Goal: Contribute content: Contribute content

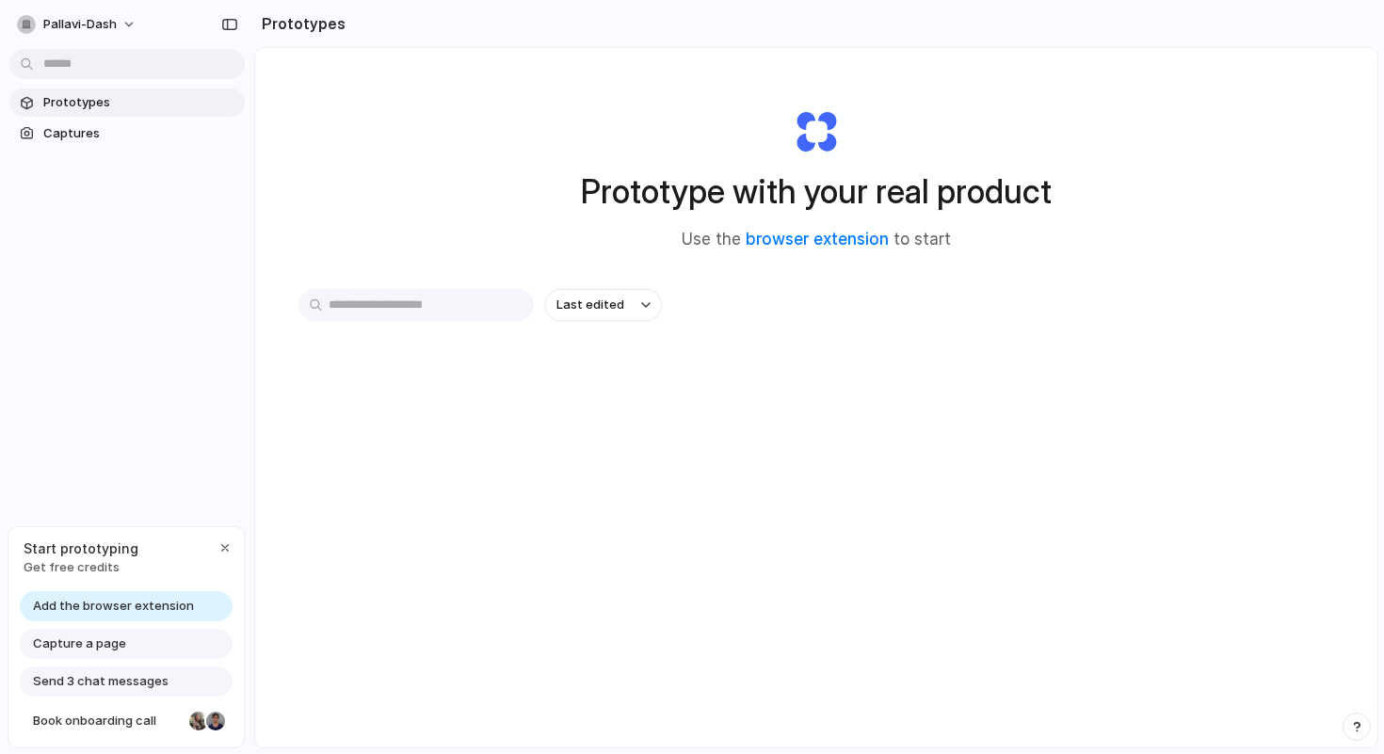
click at [475, 304] on input "text" at bounding box center [416, 305] width 235 height 32
click at [574, 431] on div "Last edited" at bounding box center [817, 372] width 1036 height 166
click at [167, 135] on span "Captures" at bounding box center [140, 133] width 194 height 19
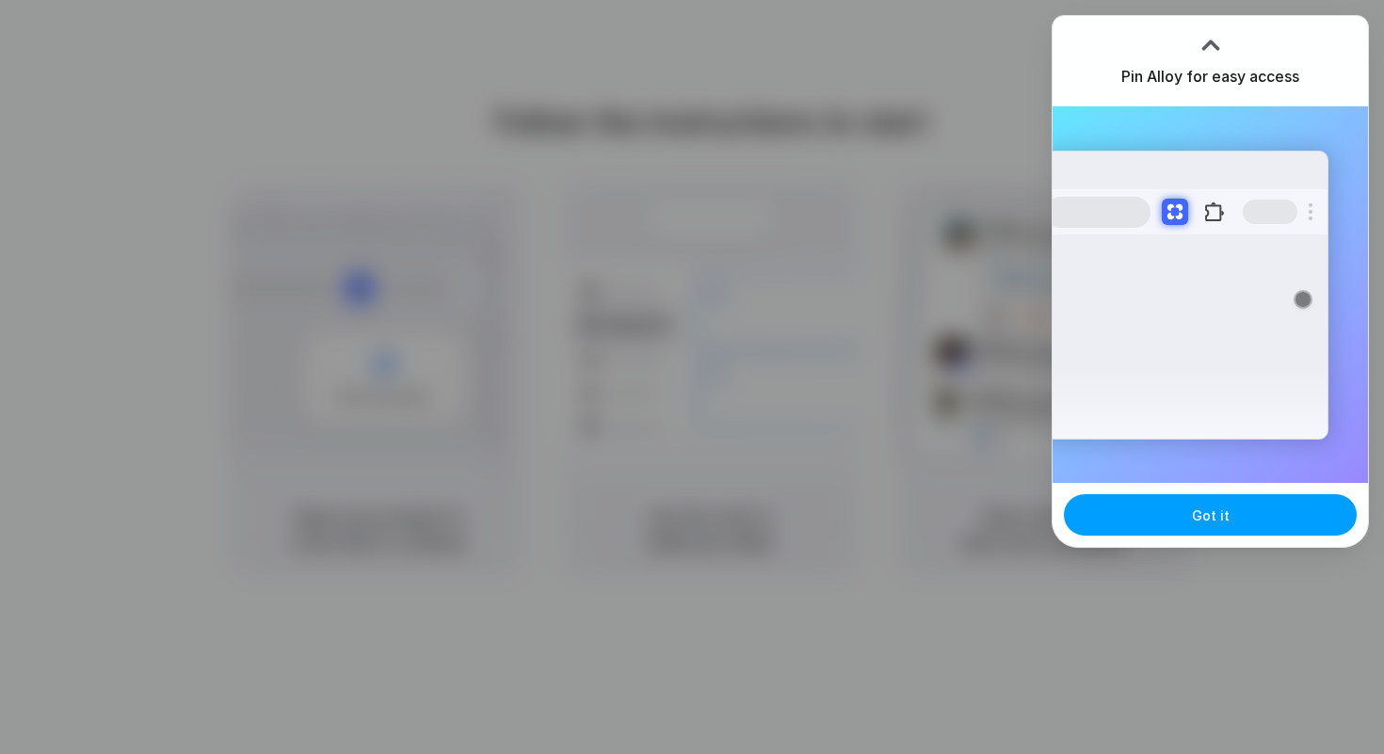
click at [1180, 527] on button "Got it" at bounding box center [1210, 514] width 293 height 41
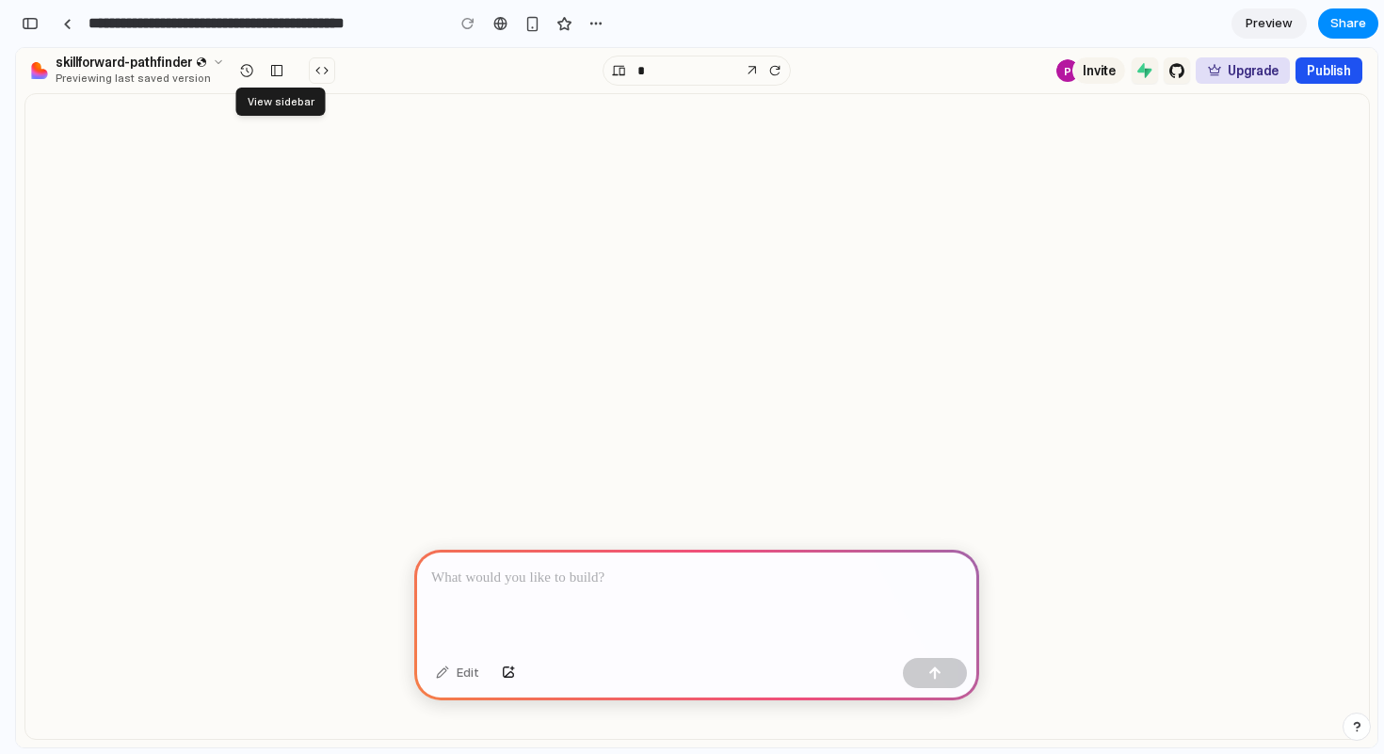
click at [912, 628] on div at bounding box center [696, 600] width 565 height 101
click at [701, 575] on p at bounding box center [696, 578] width 531 height 23
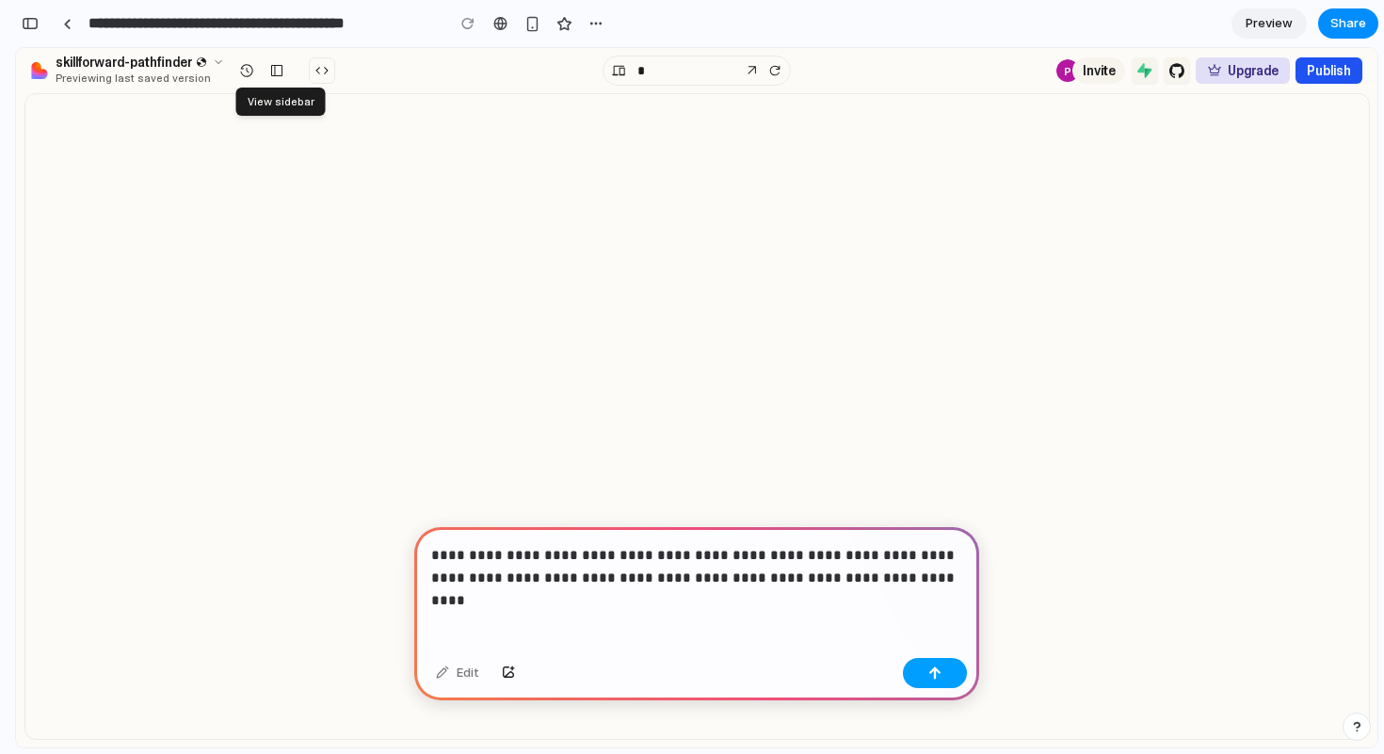
click at [954, 671] on button "button" at bounding box center [935, 673] width 64 height 30
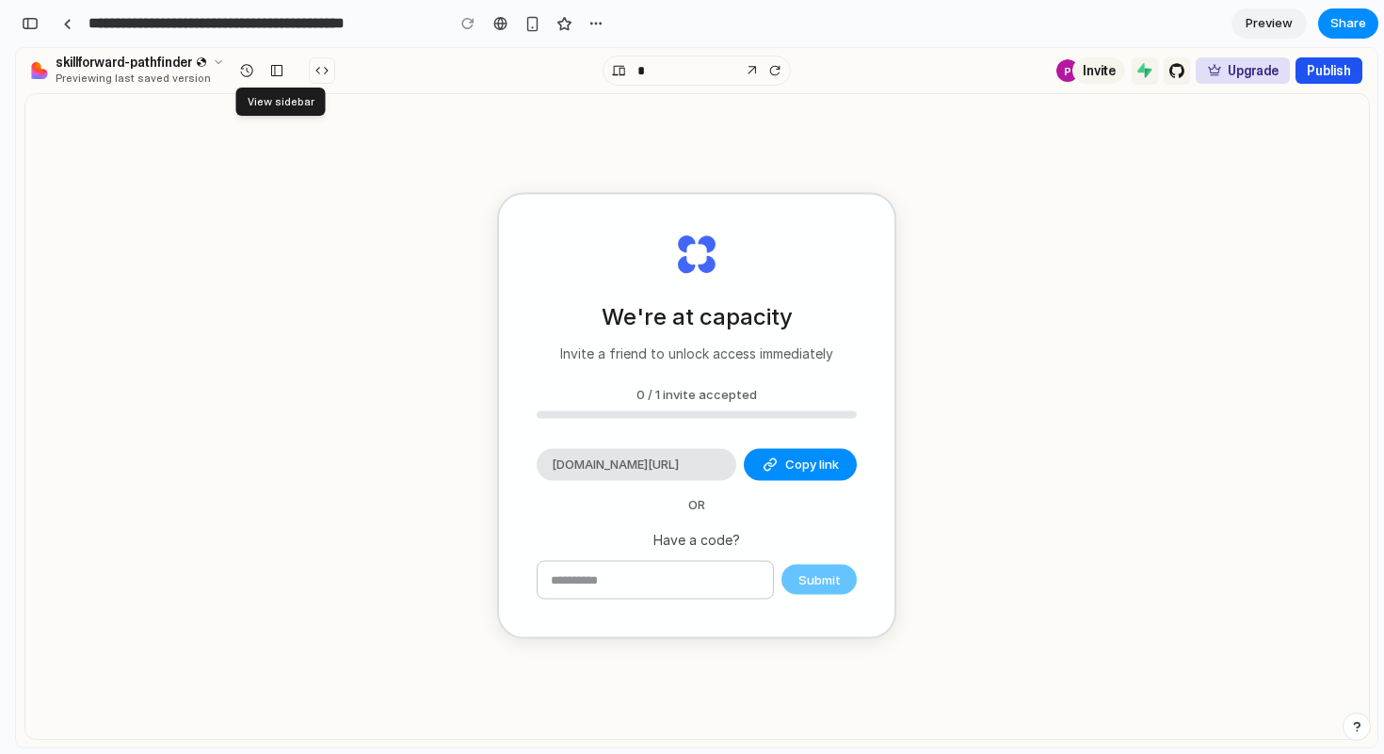
click at [768, 565] on input "text" at bounding box center [655, 580] width 235 height 38
click at [797, 474] on button "Copy link" at bounding box center [800, 465] width 113 height 32
click at [600, 582] on input "text" at bounding box center [655, 580] width 235 height 38
click at [794, 460] on span "Copy link" at bounding box center [812, 465] width 54 height 19
click at [749, 408] on div "0 / 1 invite accepted" at bounding box center [697, 402] width 320 height 34
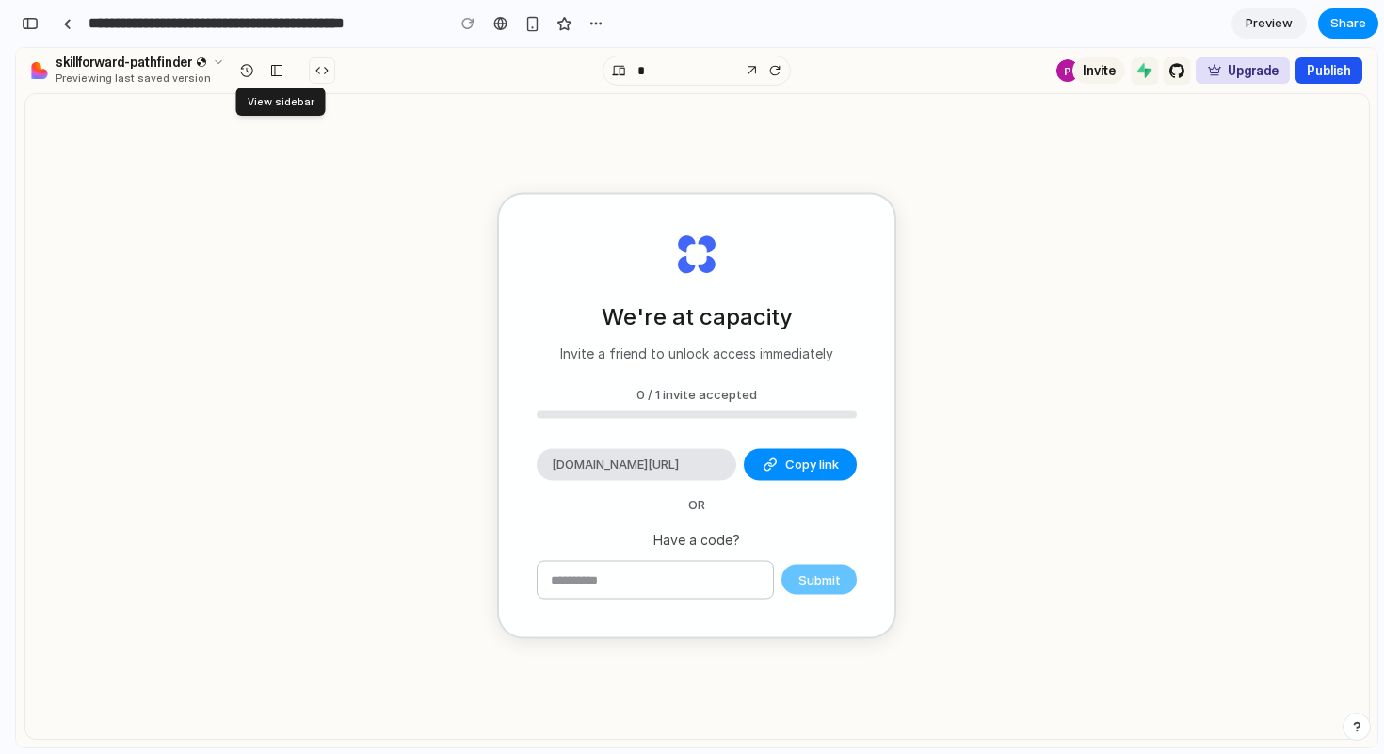
click at [862, 329] on div "We're at capacity Invite a friend to unlock access immediately 0 / 1 invite acc…" at bounding box center [696, 416] width 395 height 443
click at [697, 575] on input "text" at bounding box center [655, 580] width 235 height 38
click at [837, 551] on div "Have a code? Submit" at bounding box center [697, 564] width 320 height 71
click at [833, 573] on div "Submit" at bounding box center [697, 580] width 320 height 40
click at [269, 82] on button at bounding box center [277, 70] width 26 height 26
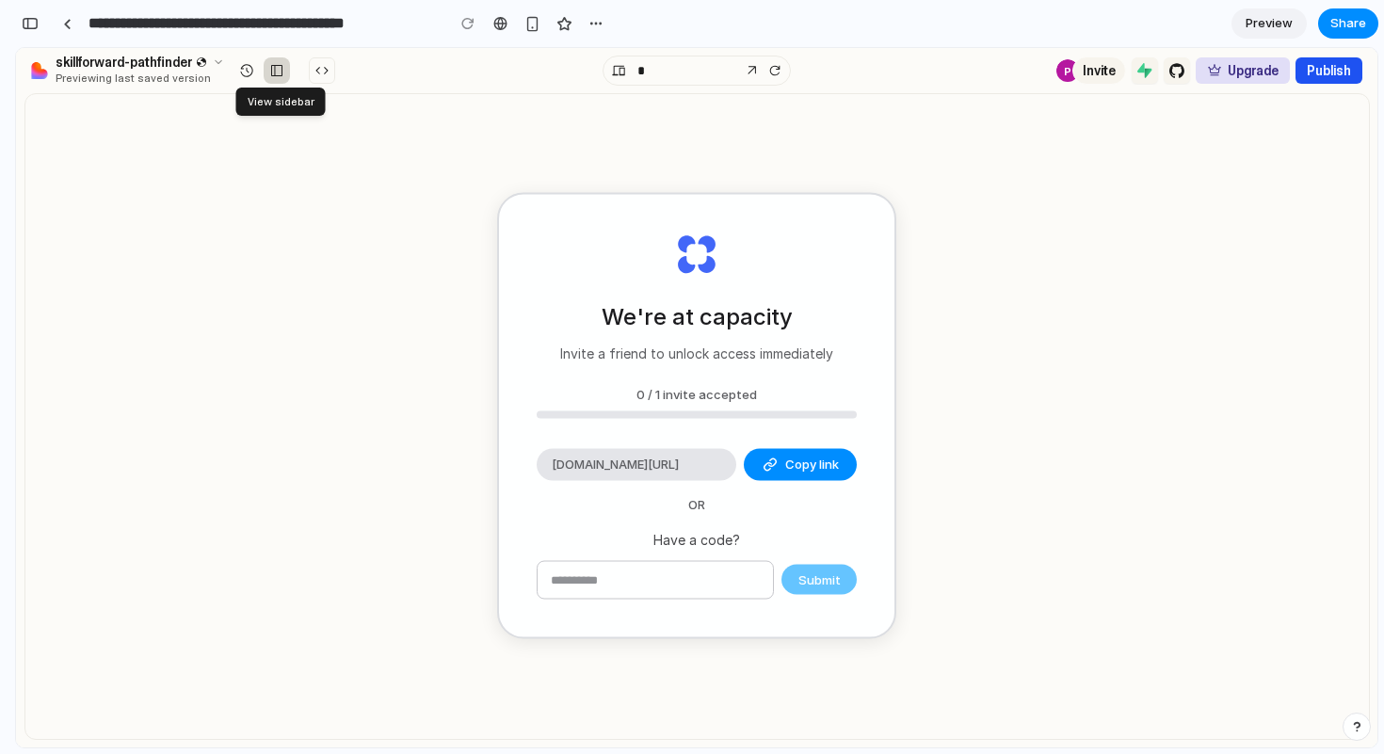
click at [269, 82] on button at bounding box center [277, 70] width 26 height 26
click at [825, 574] on div "Submit" at bounding box center [697, 580] width 320 height 40
click at [708, 474] on div "[DOMAIN_NAME][URL]" at bounding box center [637, 465] width 200 height 32
click at [692, 378] on div at bounding box center [692, 378] width 0 height 0
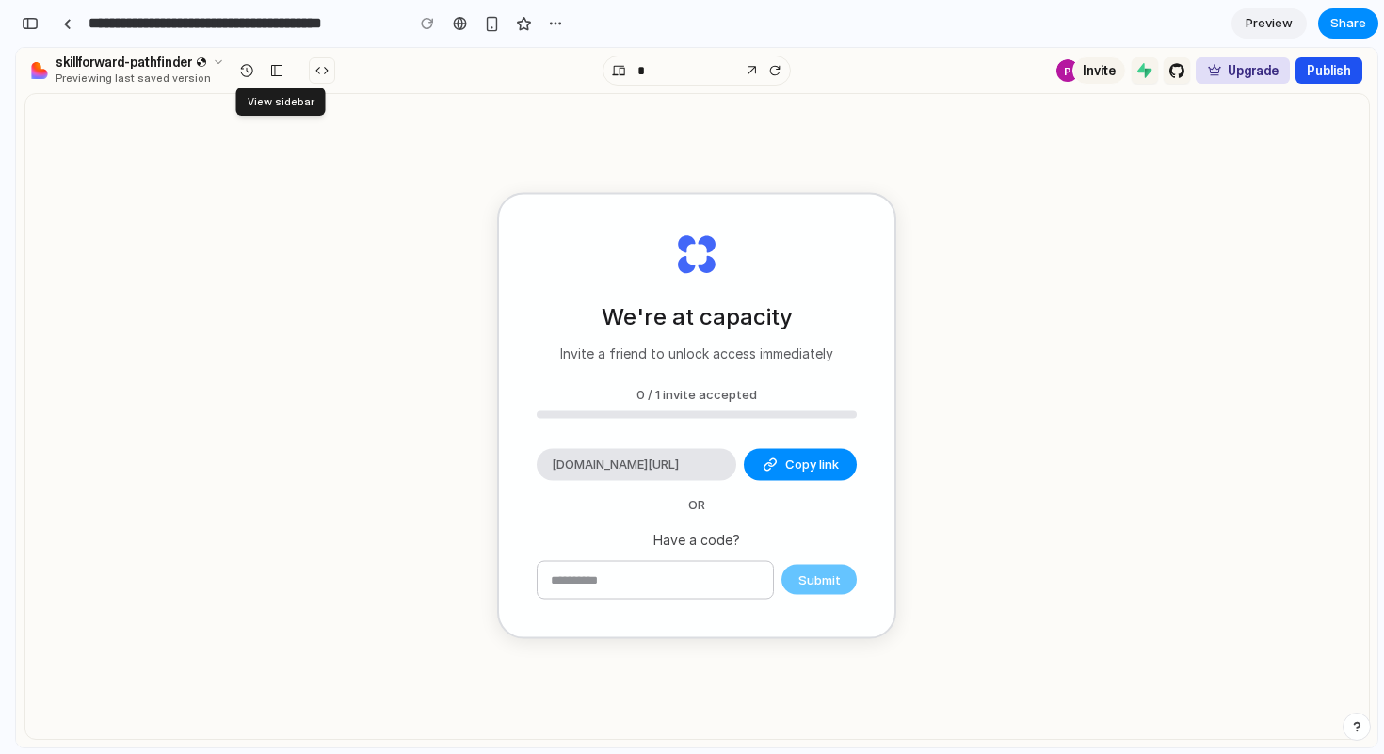
click at [692, 378] on div at bounding box center [692, 378] width 0 height 0
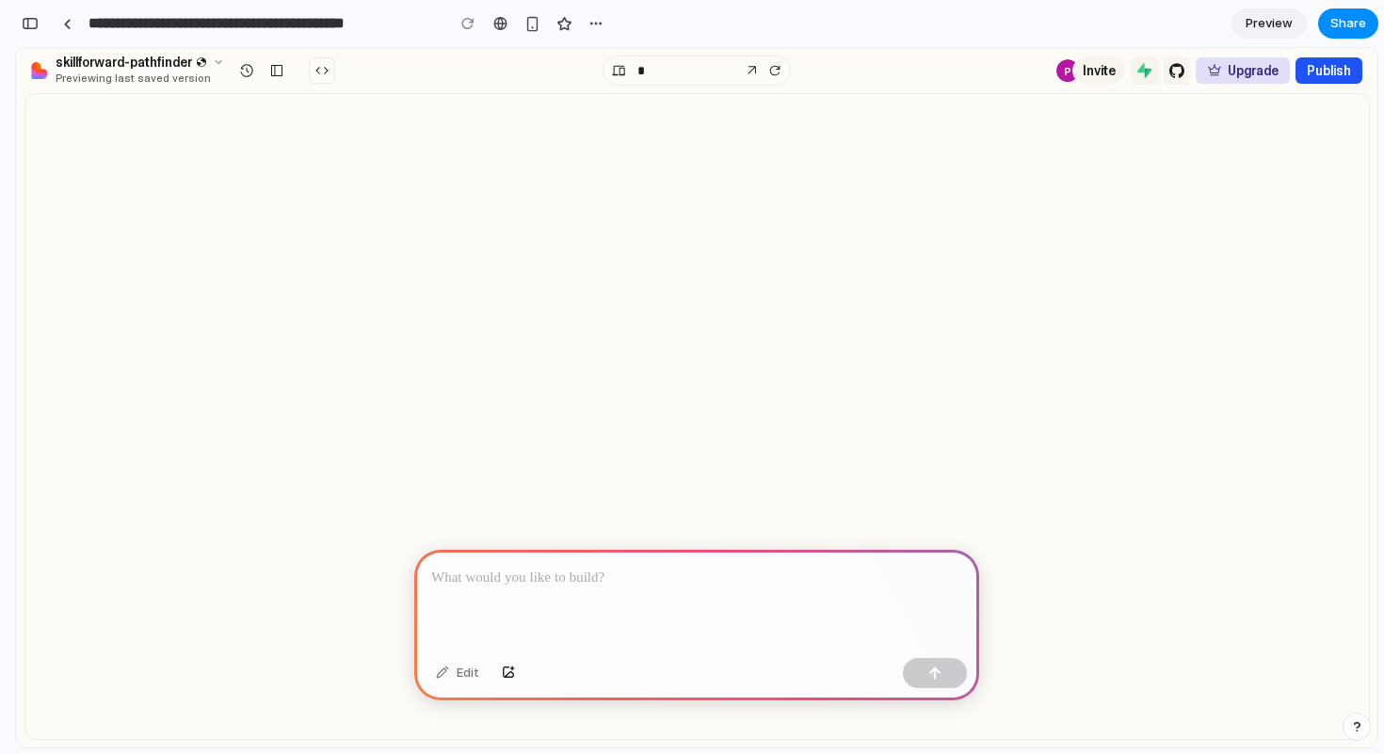
click at [594, 596] on div at bounding box center [696, 600] width 565 height 101
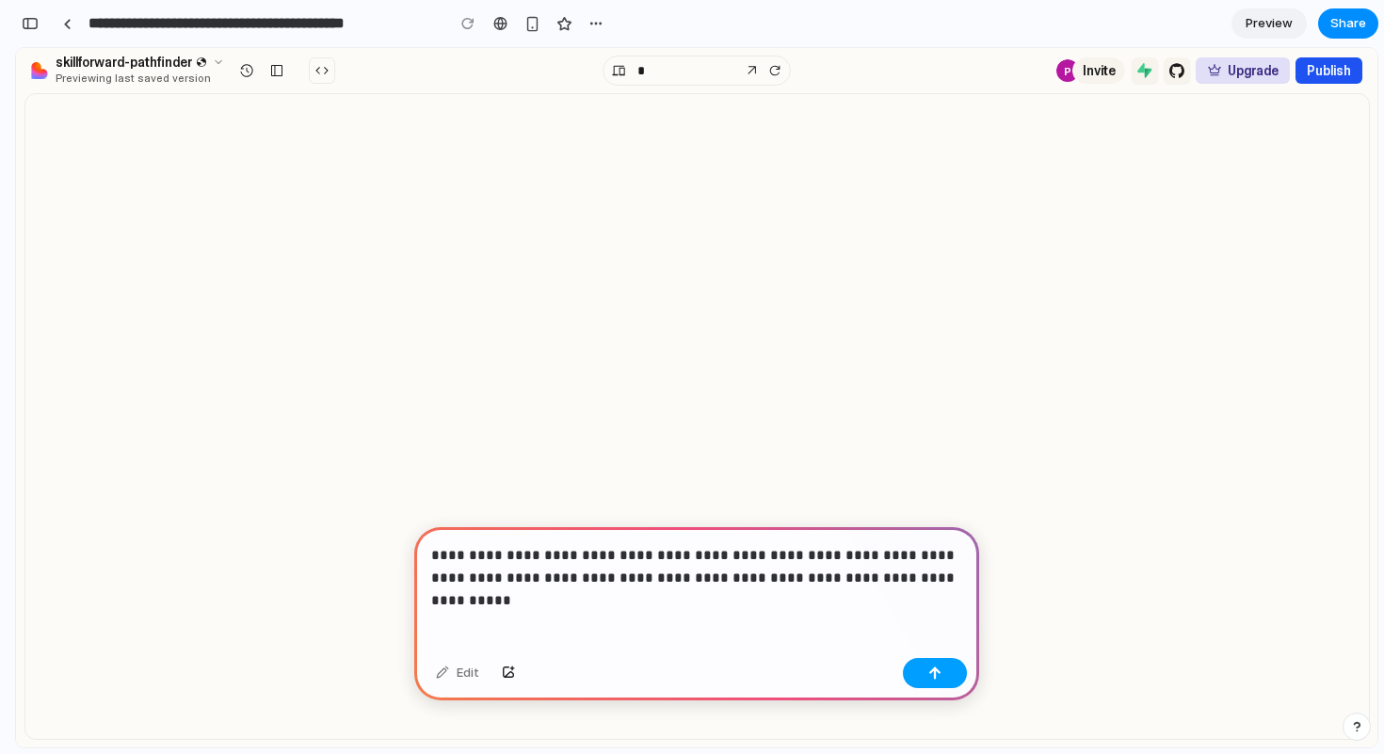
click at [954, 681] on button "button" at bounding box center [935, 673] width 64 height 30
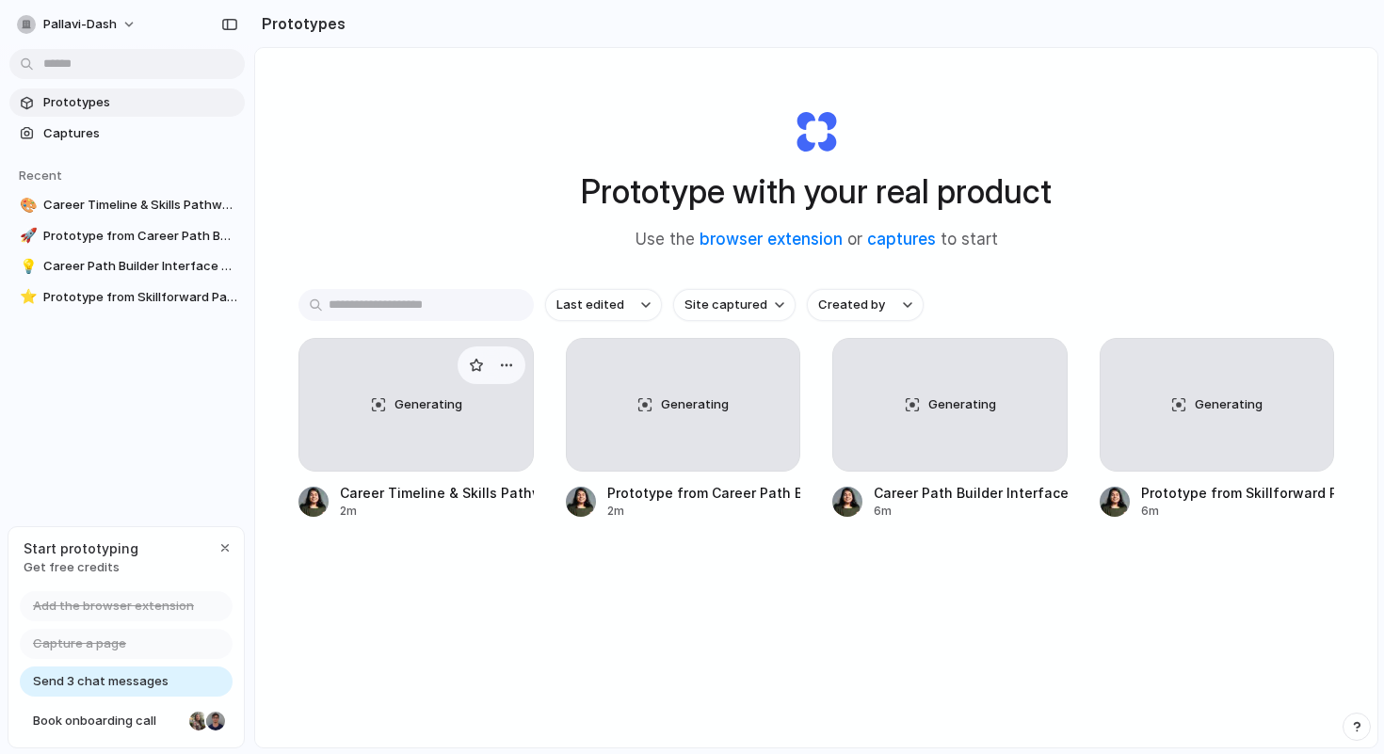
click at [440, 467] on div "Generating" at bounding box center [416, 405] width 234 height 132
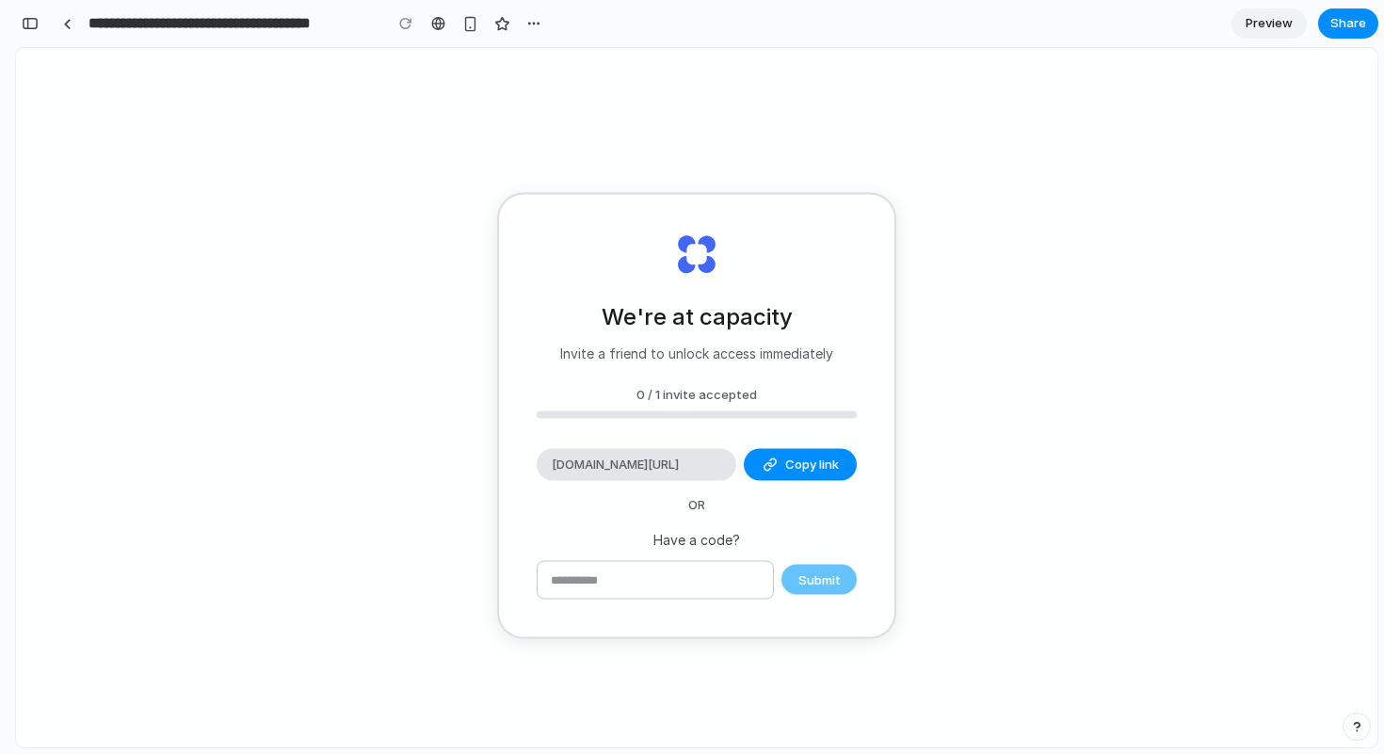
click at [725, 331] on h2 "We're at capacity" at bounding box center [697, 316] width 191 height 34
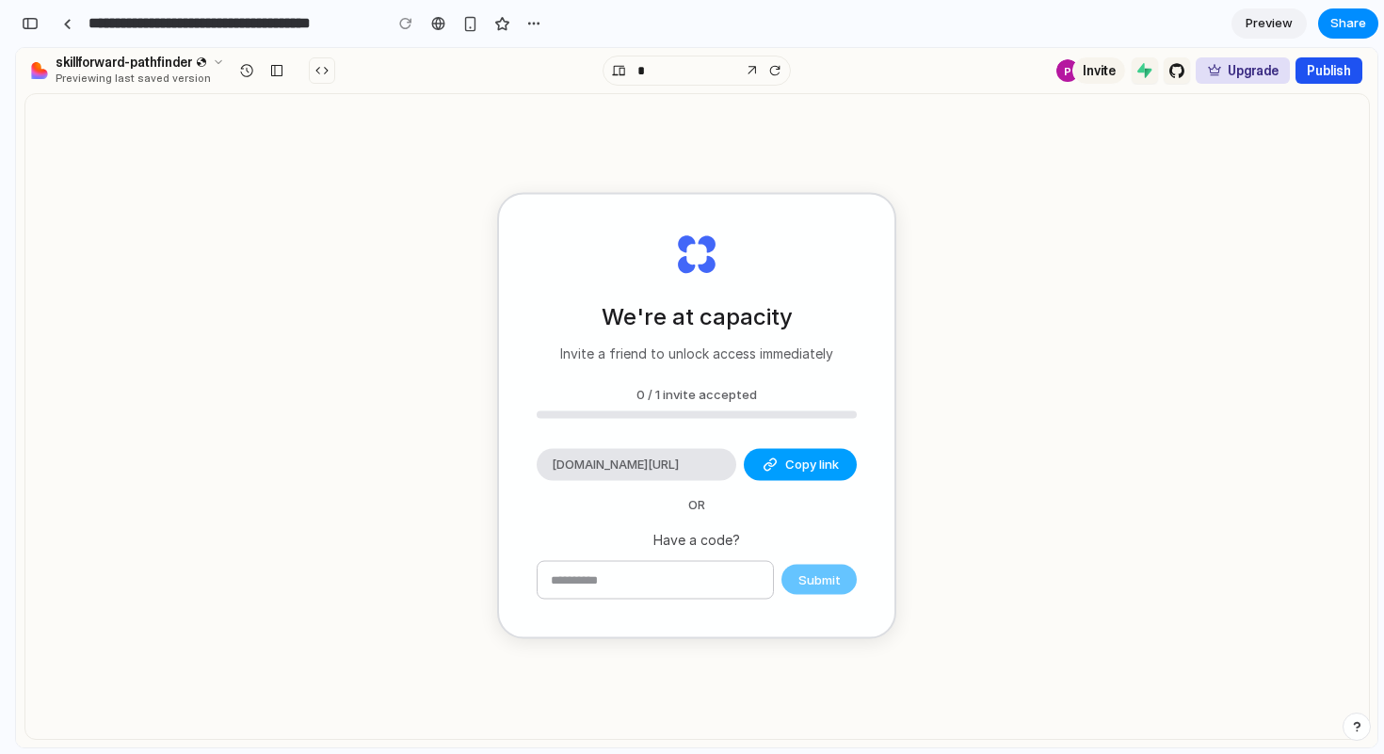
click at [783, 466] on button "Copy link" at bounding box center [800, 465] width 113 height 32
click at [801, 451] on button "Copy link" at bounding box center [800, 465] width 113 height 32
click at [686, 453] on div "[DOMAIN_NAME][URL]" at bounding box center [637, 465] width 200 height 32
click at [684, 478] on div "[DOMAIN_NAME][URL]" at bounding box center [637, 465] width 200 height 32
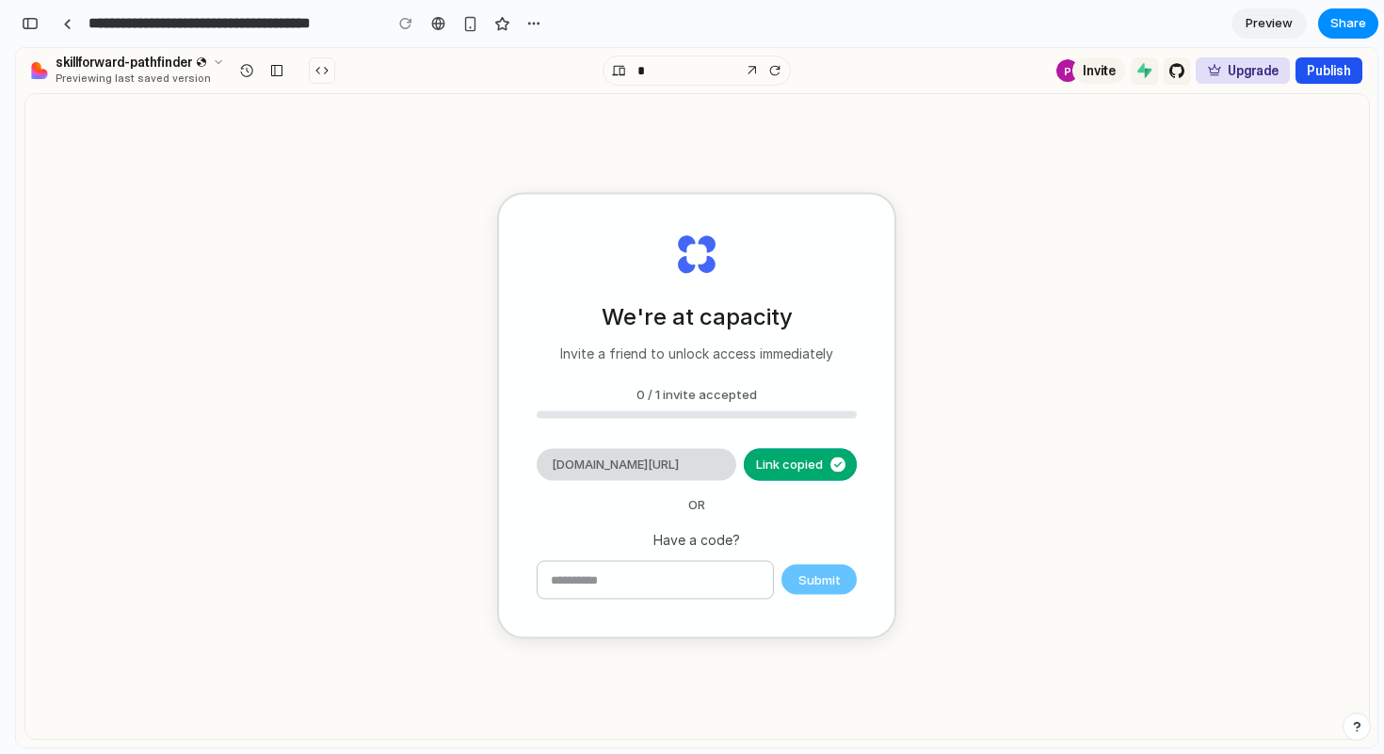
click at [684, 478] on div "[DOMAIN_NAME][URL]" at bounding box center [637, 465] width 200 height 32
click at [779, 483] on div "We're at capacity Invite a friend to unlock access immediately 0 / 1 invite acc…" at bounding box center [696, 416] width 395 height 443
click at [784, 453] on button "Copy link" at bounding box center [800, 465] width 113 height 32
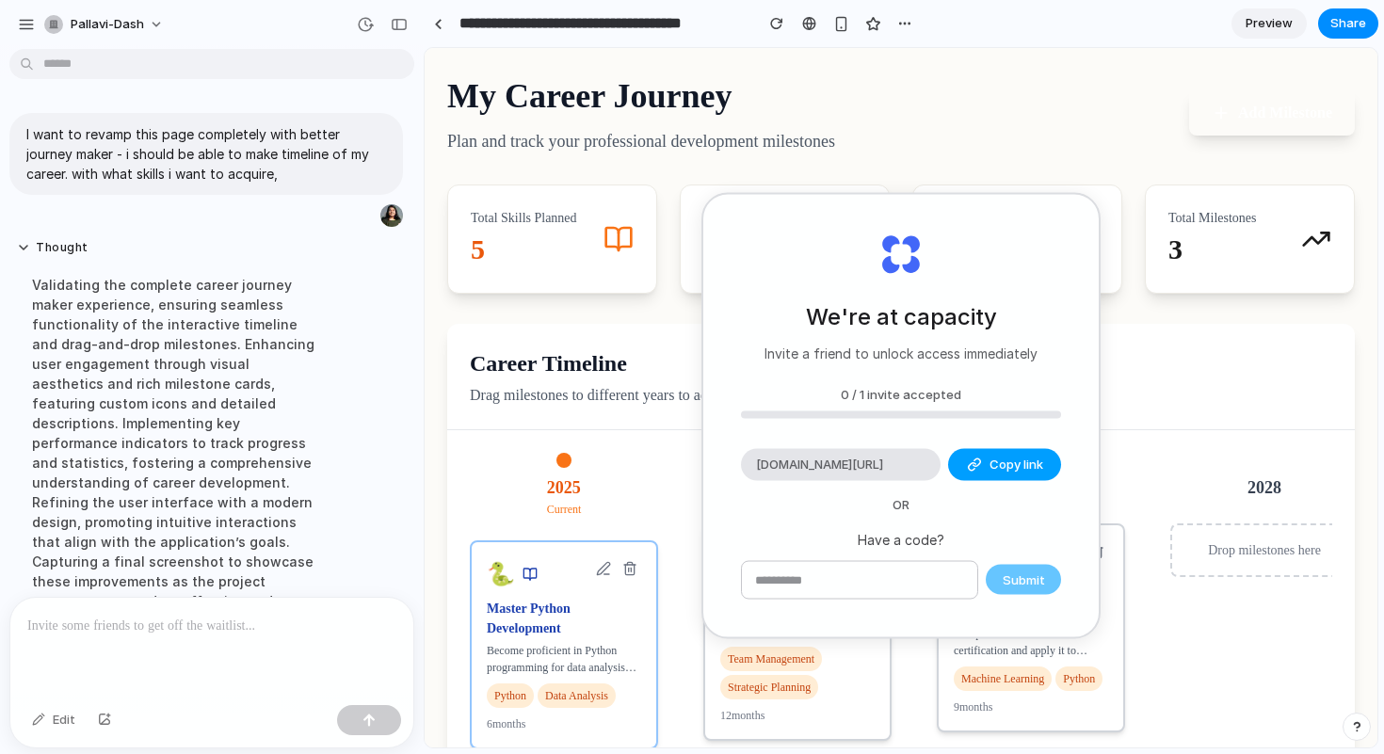
scroll to position [285, 0]
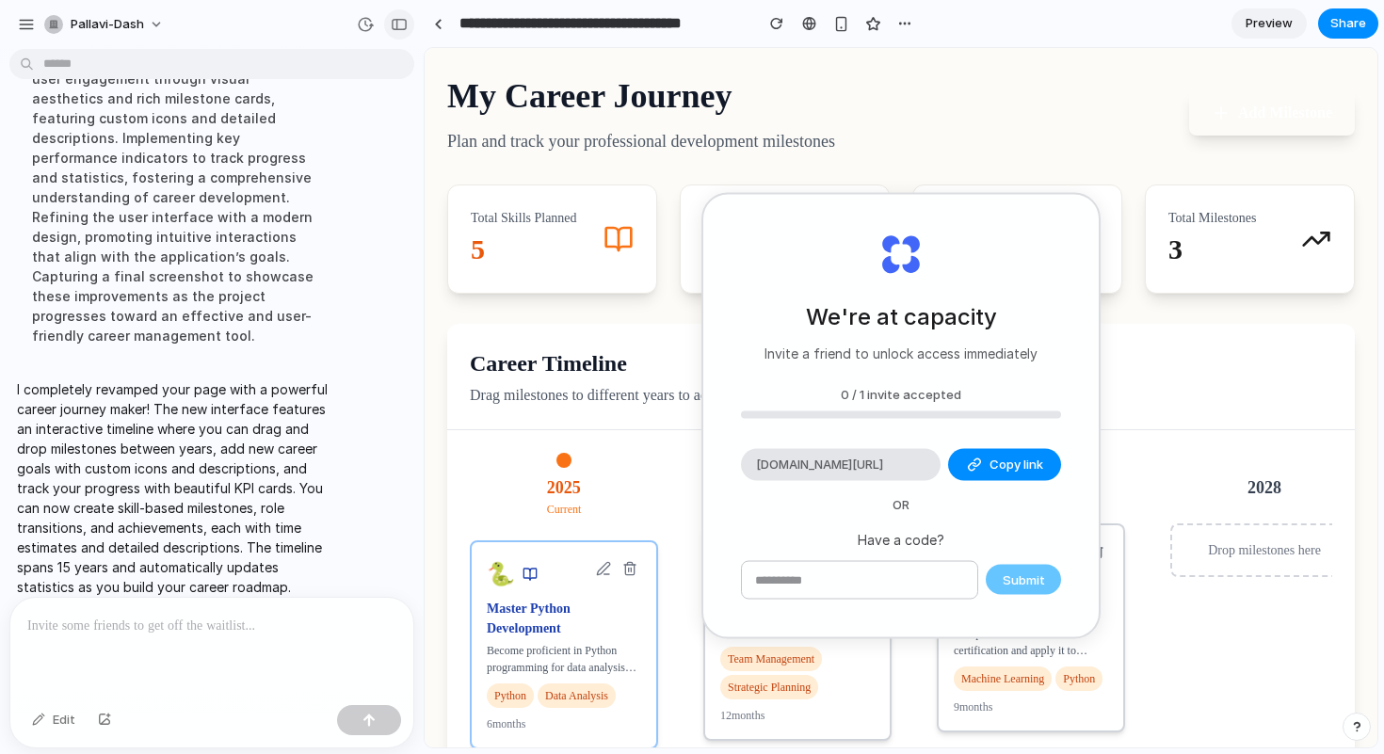
click at [400, 24] on div "button" at bounding box center [399, 24] width 17 height 13
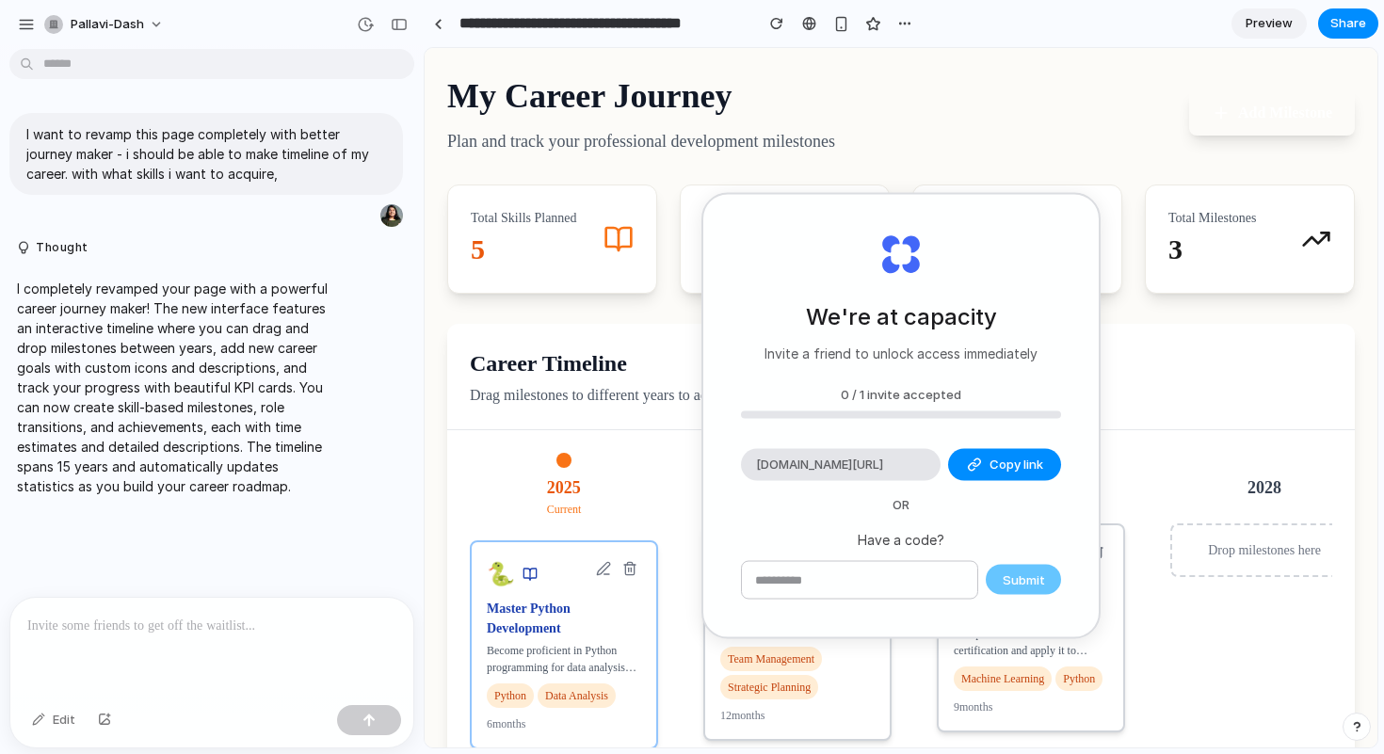
click at [721, 82] on h1 "My Career Journey" at bounding box center [641, 96] width 388 height 51
click at [406, 19] on div "button" at bounding box center [399, 24] width 17 height 13
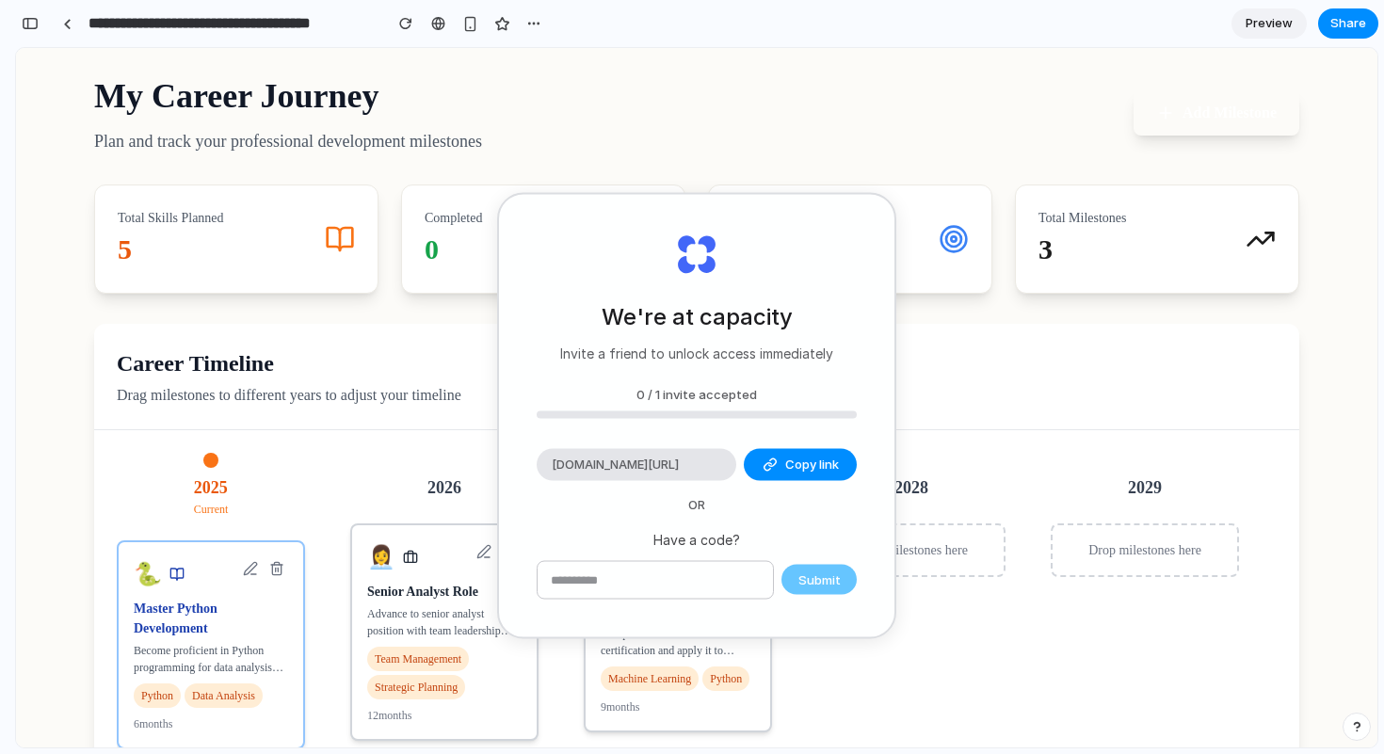
click at [1275, 21] on span "Preview" at bounding box center [1269, 23] width 47 height 19
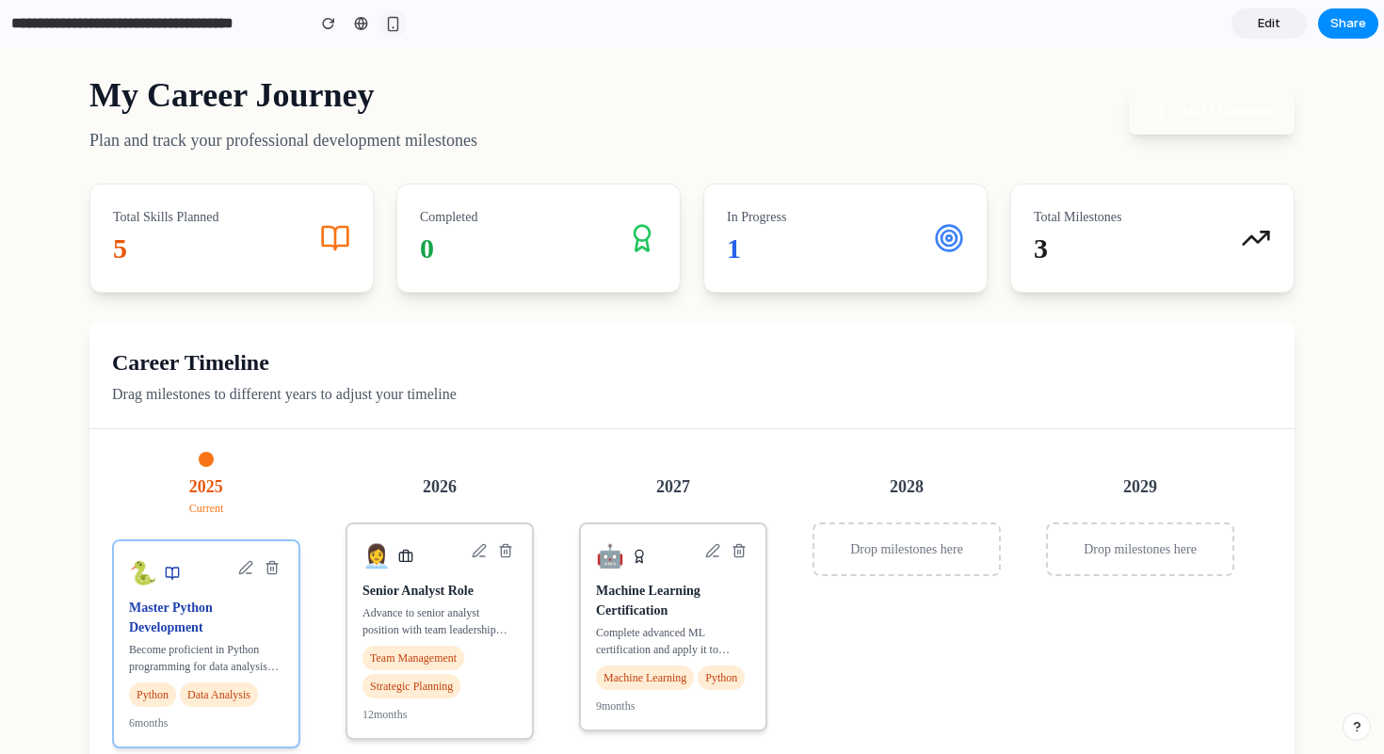
click at [380, 19] on button "button" at bounding box center [393, 23] width 28 height 28
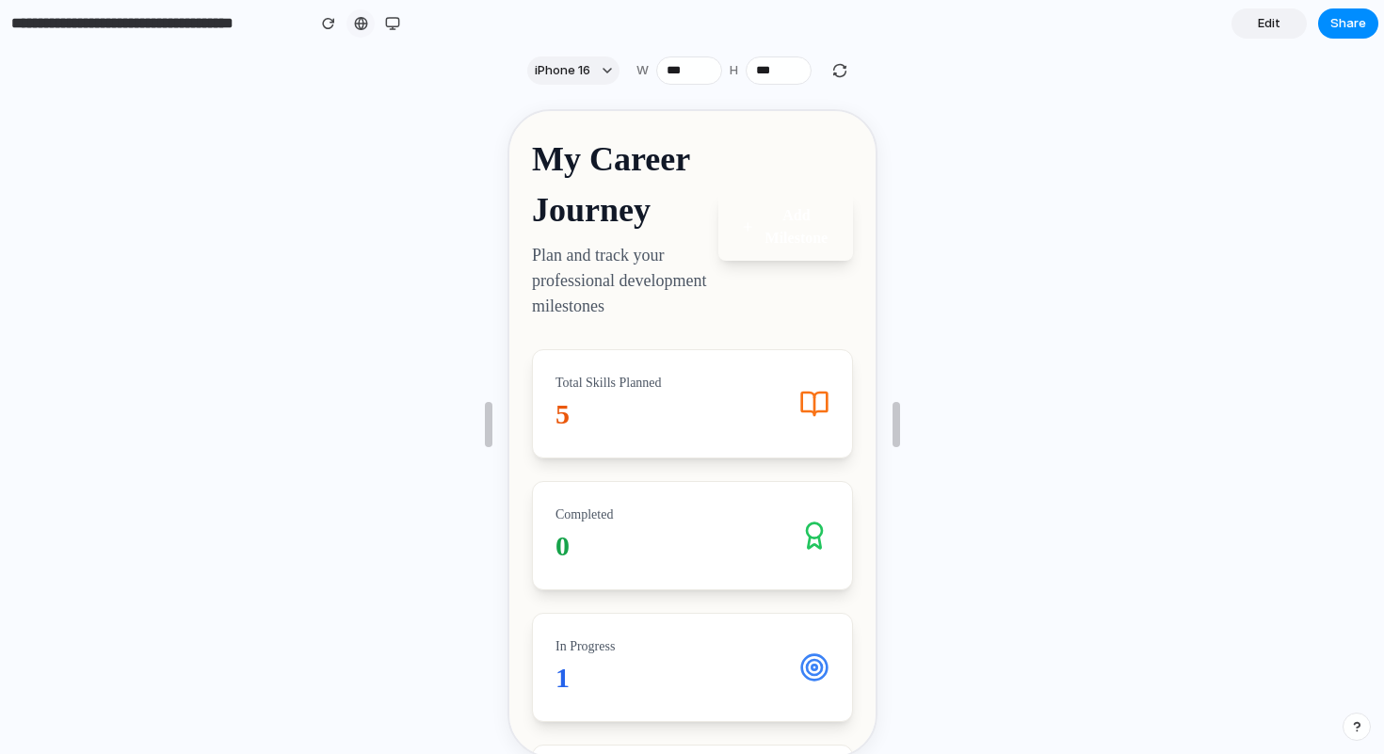
click at [365, 16] on div at bounding box center [361, 23] width 14 height 15
click at [318, 24] on button "button" at bounding box center [329, 23] width 28 height 28
click at [405, 23] on button "button" at bounding box center [393, 23] width 28 height 28
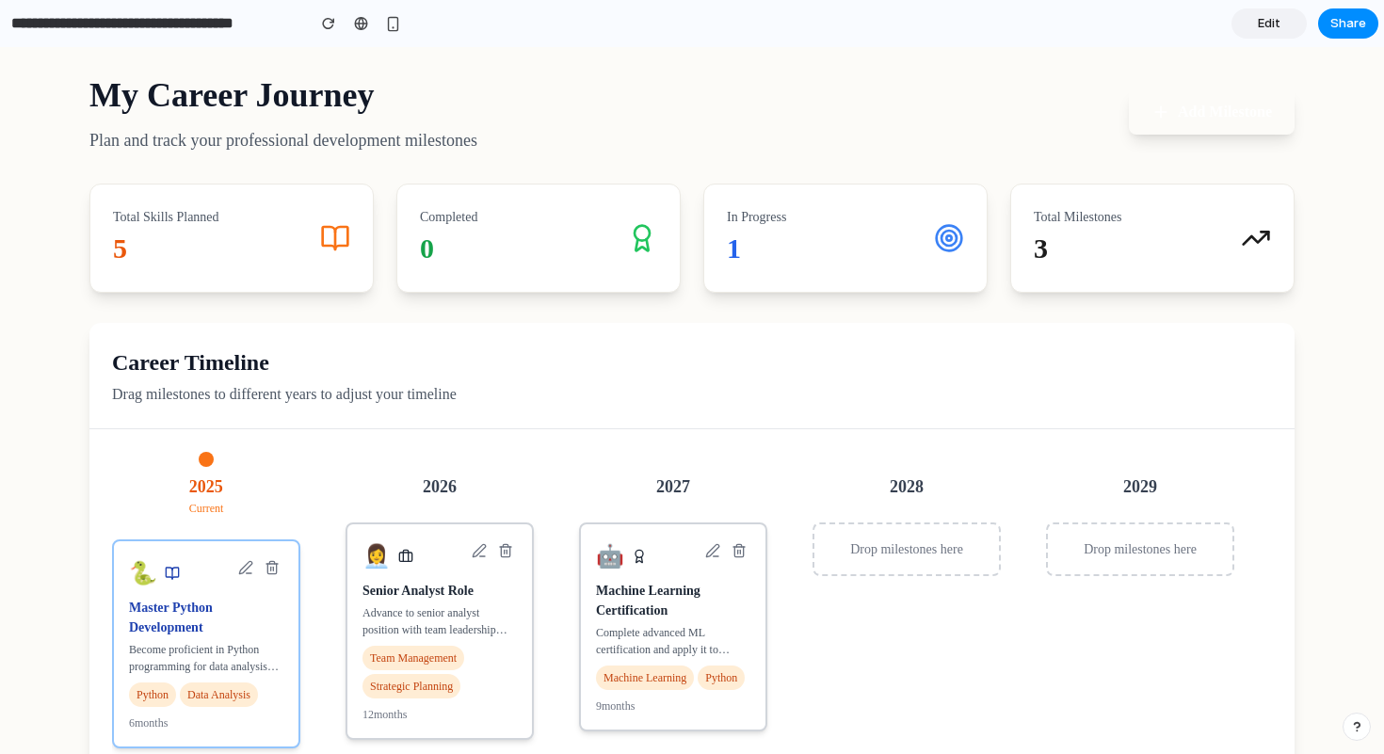
scroll to position [412, 0]
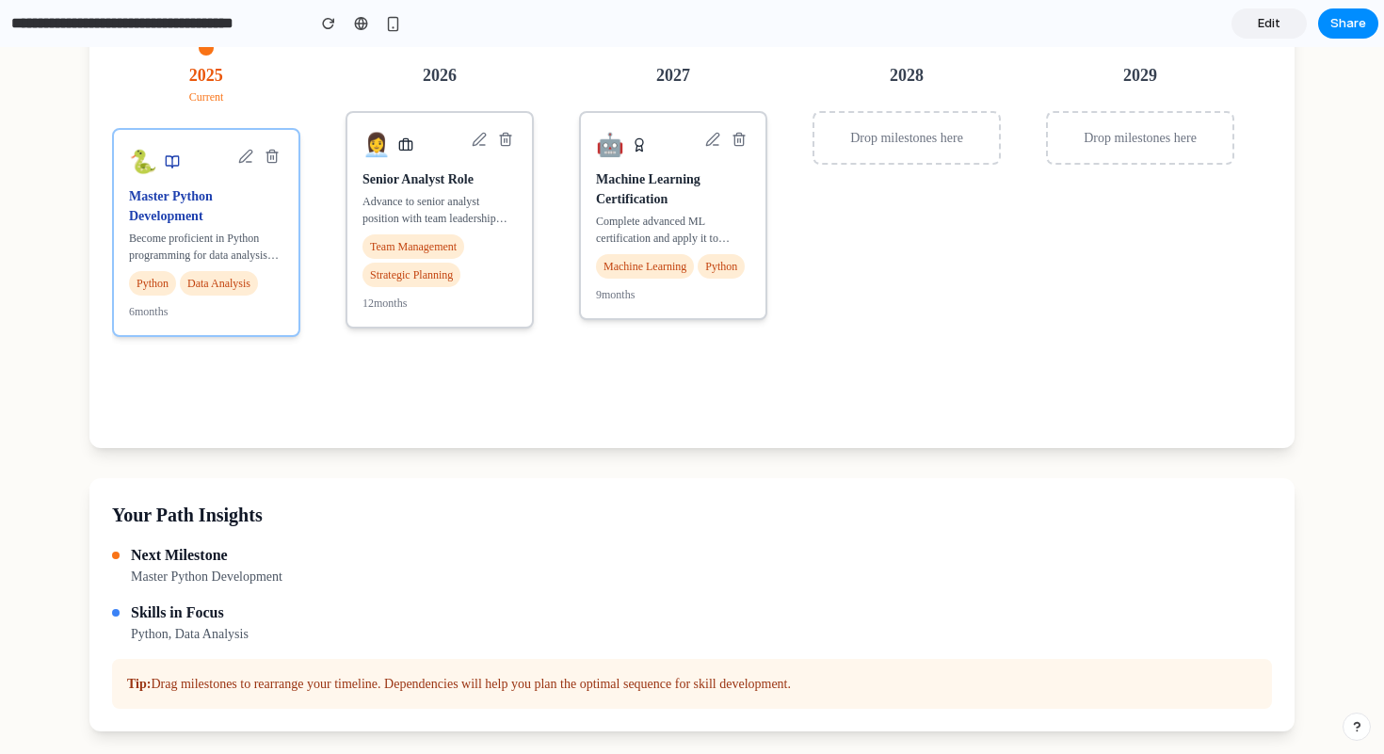
click at [911, 174] on div "Drop milestones here" at bounding box center [907, 252] width 188 height 282
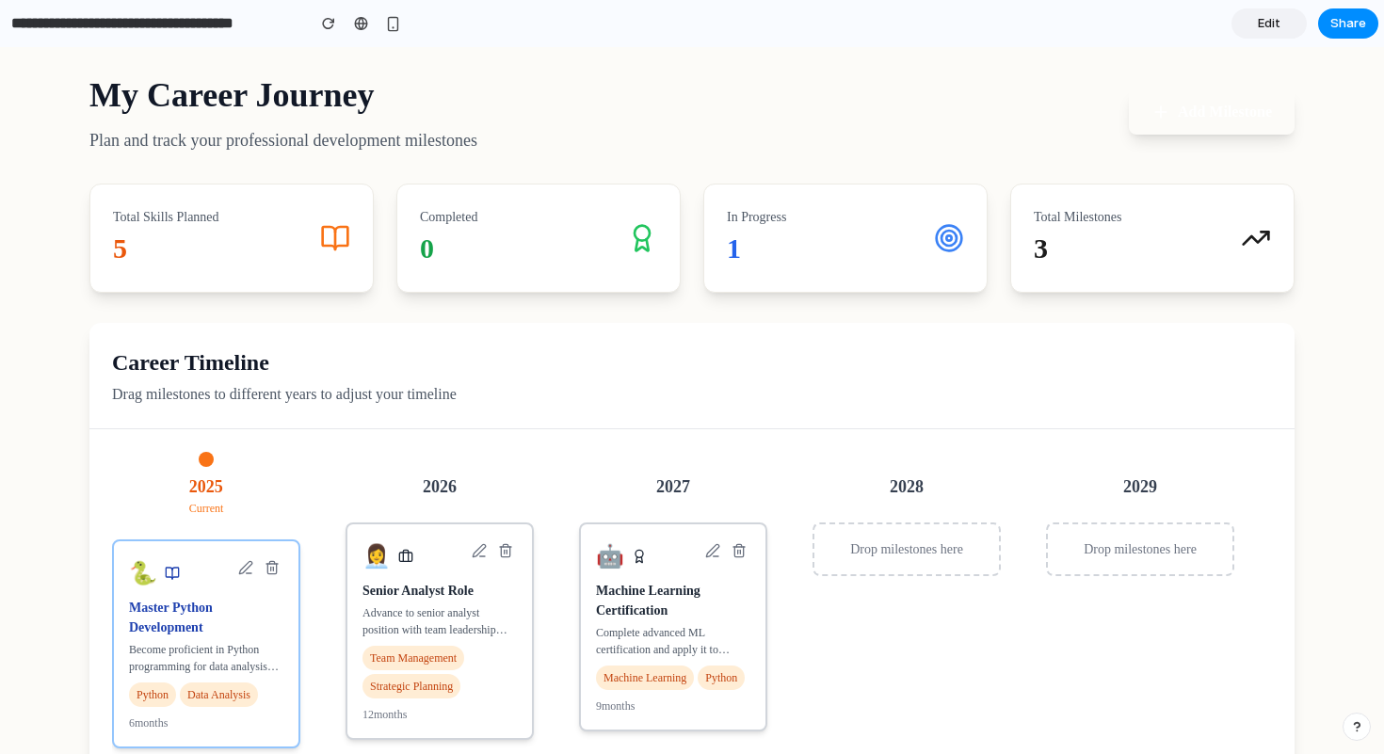
click at [163, 26] on input "**********" at bounding box center [154, 24] width 292 height 34
